Goal: Navigation & Orientation: Find specific page/section

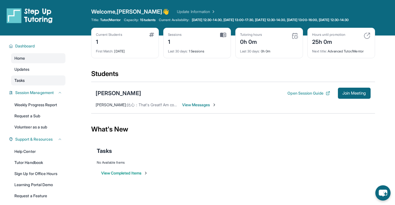
click at [25, 83] on span "Tasks" at bounding box center [19, 81] width 10 height 6
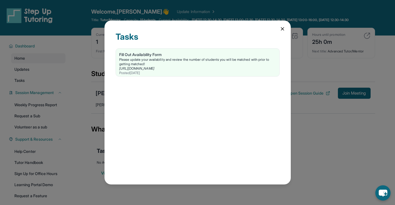
click at [24, 75] on div "Tasks Fill Out Availability Form Please update your availability and review the…" at bounding box center [197, 102] width 395 height 205
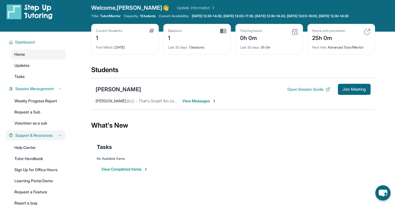
scroll to position [28, 0]
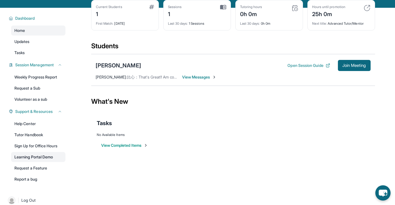
click at [43, 161] on link "Learning Portal Demo" at bounding box center [38, 157] width 54 height 10
click at [348, 67] on span "Join Meeting" at bounding box center [354, 65] width 24 height 3
click at [298, 68] on button "Open Session Guide" at bounding box center [309, 66] width 42 height 6
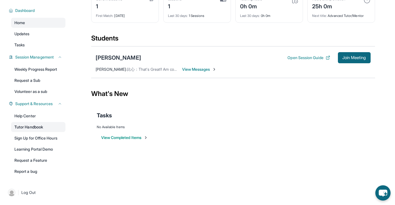
scroll to position [40, 0]
click at [36, 149] on link "Learning Portal Demo" at bounding box center [38, 149] width 54 height 10
click at [39, 149] on link "Learning Portal Demo" at bounding box center [38, 149] width 54 height 10
click at [306, 56] on button "Open Session Guide" at bounding box center [309, 58] width 42 height 6
click at [33, 116] on link "Help Center" at bounding box center [38, 116] width 54 height 10
